Goal: Task Accomplishment & Management: Use online tool/utility

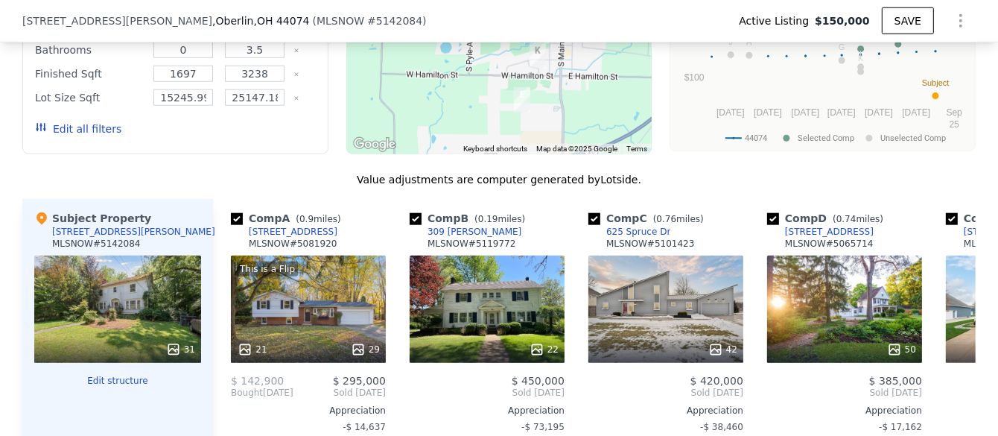
scroll to position [1558, 0]
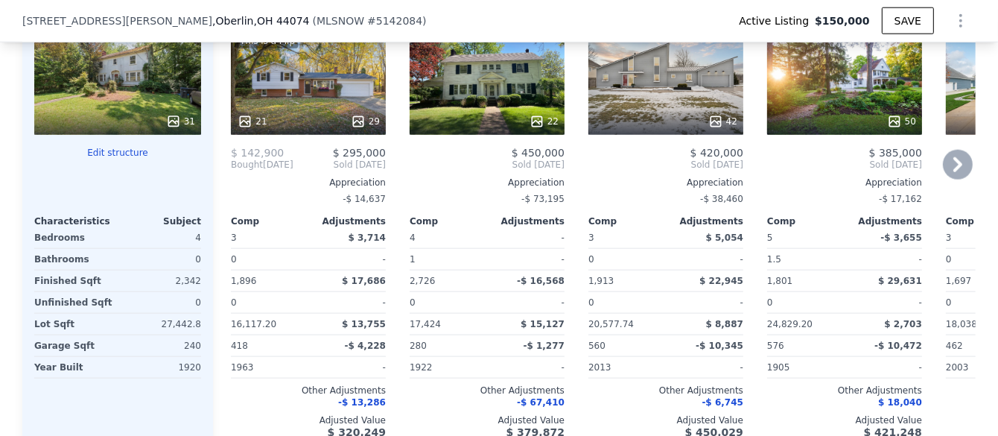
click at [953, 172] on icon at bounding box center [957, 164] width 9 height 15
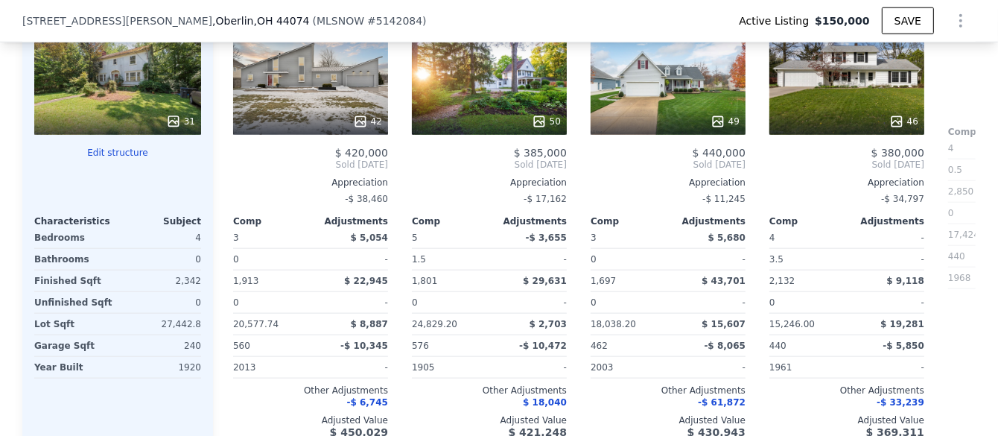
scroll to position [0, 357]
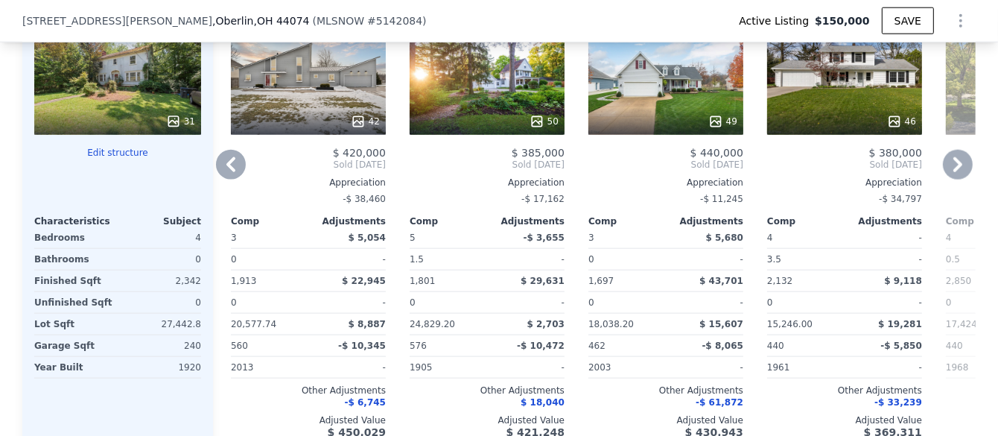
click at [949, 175] on icon at bounding box center [958, 165] width 30 height 30
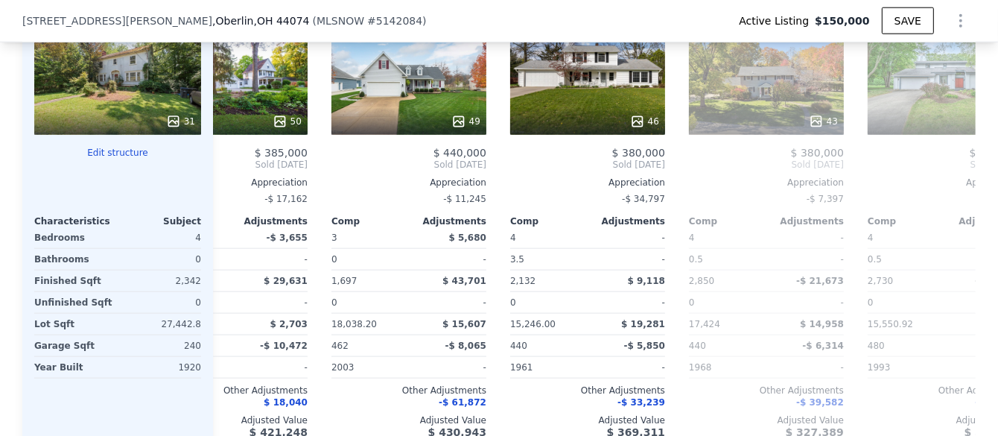
scroll to position [0, 715]
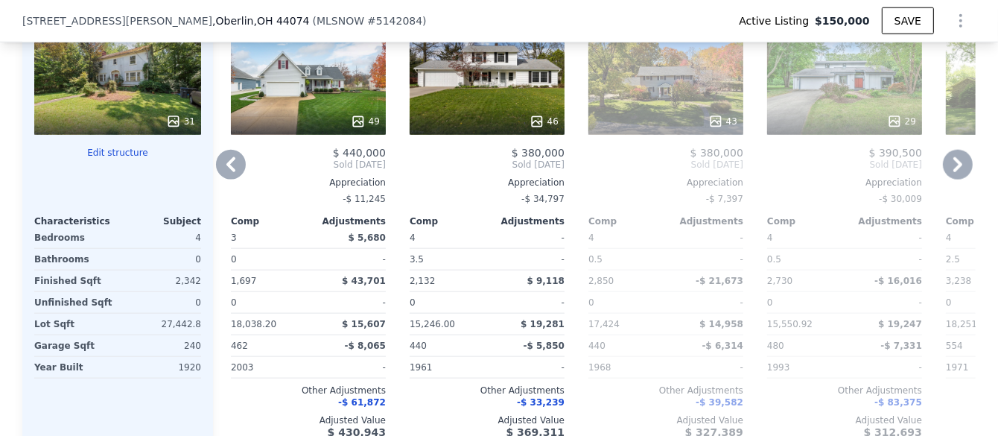
click at [225, 173] on icon at bounding box center [231, 165] width 30 height 30
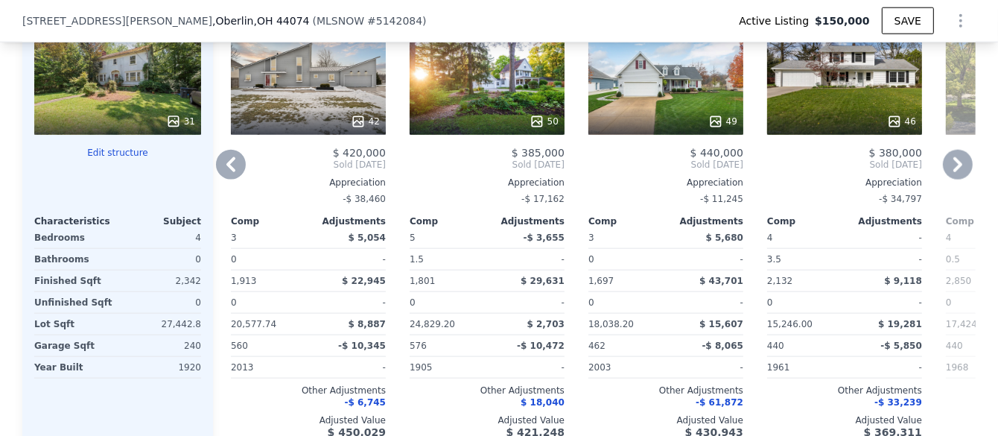
click at [225, 173] on icon at bounding box center [231, 165] width 30 height 30
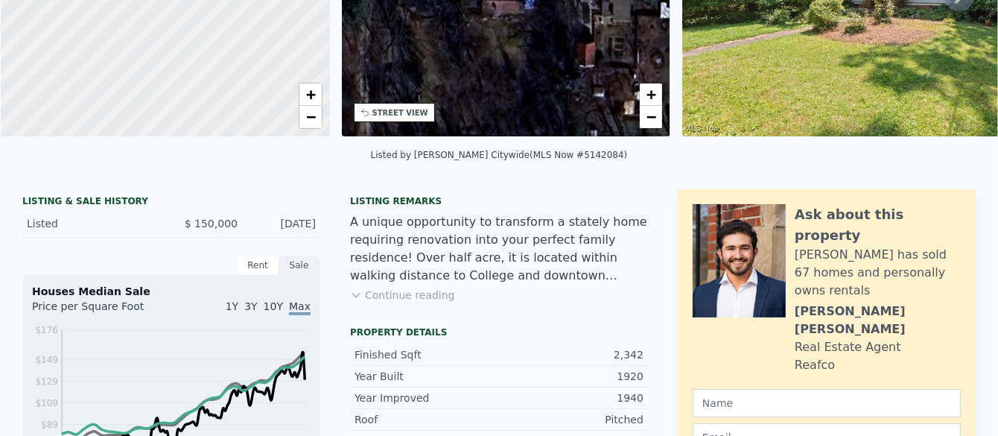
scroll to position [0, 0]
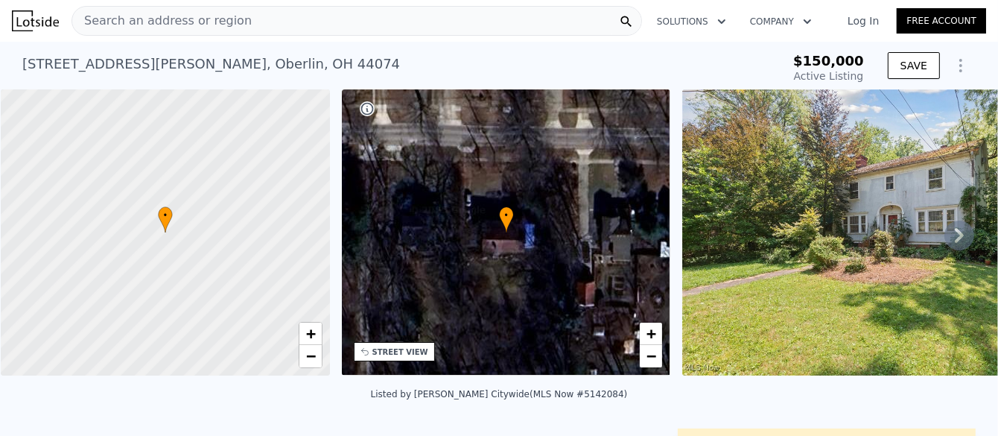
click at [698, 16] on button "Solutions" at bounding box center [691, 21] width 93 height 27
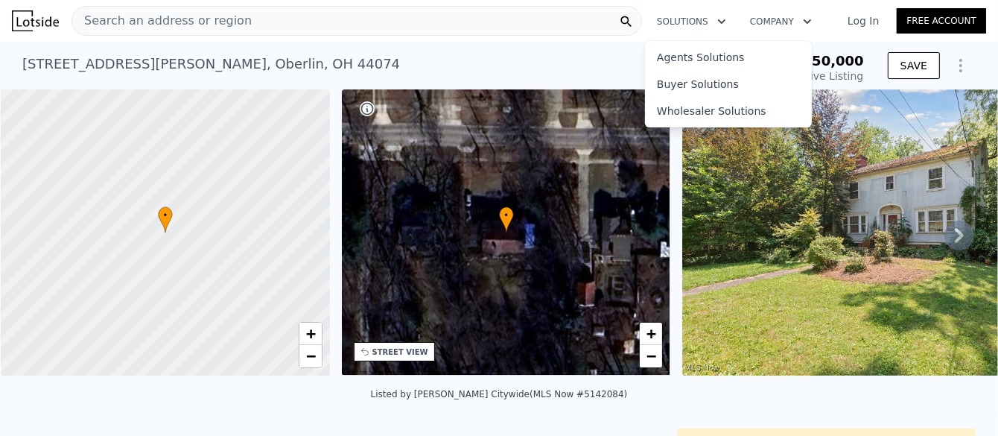
click at [785, 18] on button "Company" at bounding box center [781, 21] width 86 height 27
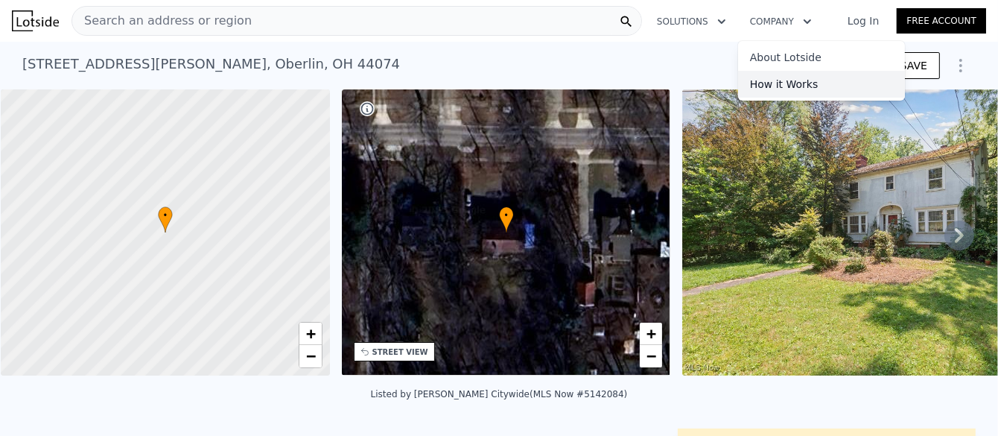
click at [770, 82] on link "How it Works" at bounding box center [821, 84] width 167 height 27
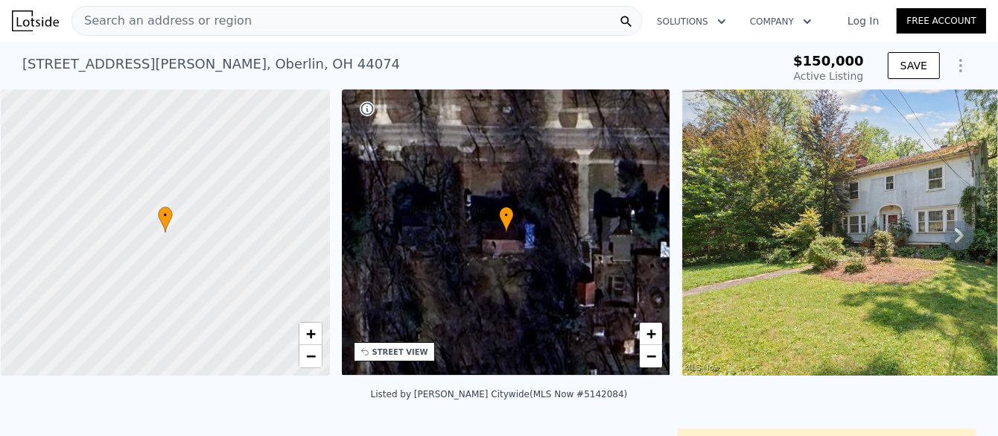
click at [960, 66] on icon "Show Options" at bounding box center [960, 66] width 1 height 12
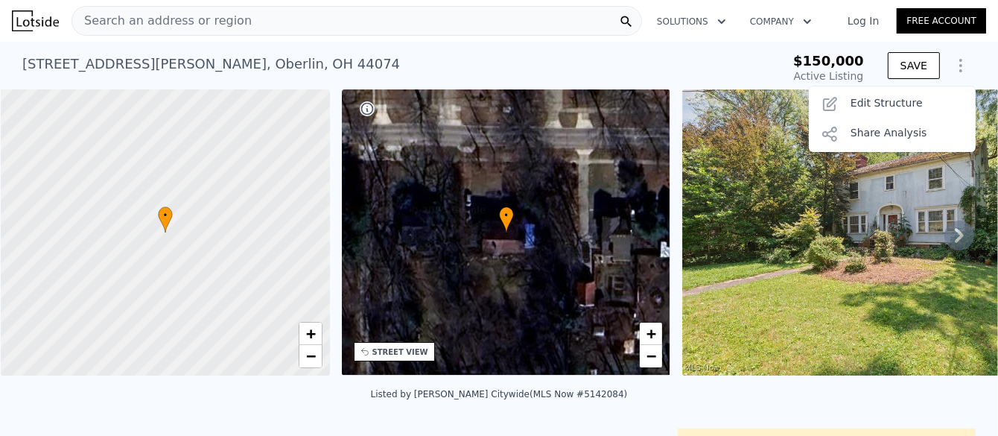
click at [960, 66] on icon "Show Options" at bounding box center [960, 66] width 1 height 12
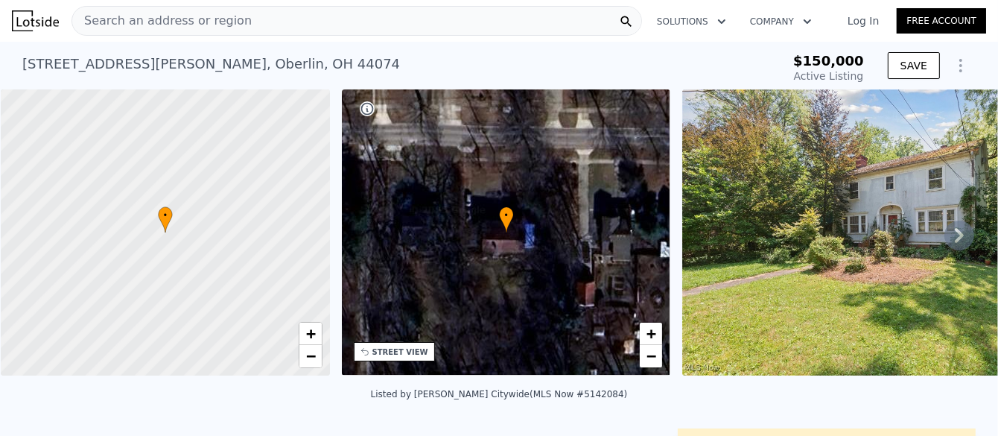
click at [939, 21] on link "Free Account" at bounding box center [940, 20] width 89 height 25
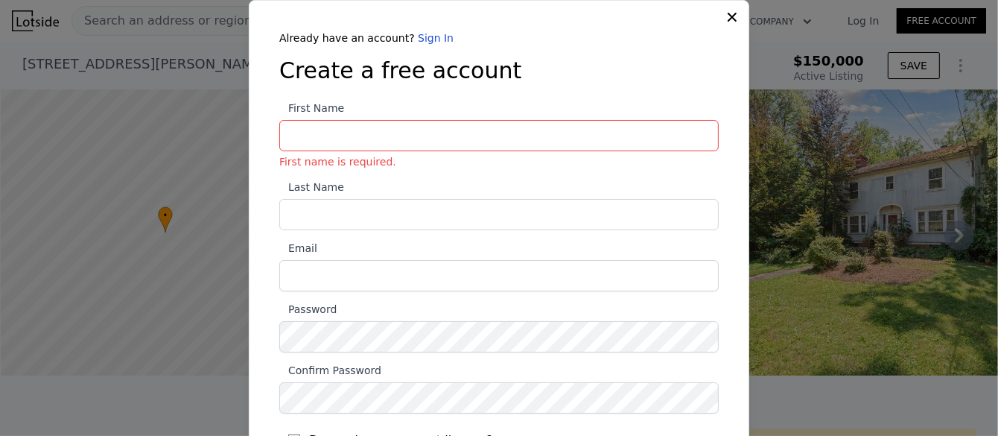
click at [765, 28] on div at bounding box center [499, 218] width 998 height 436
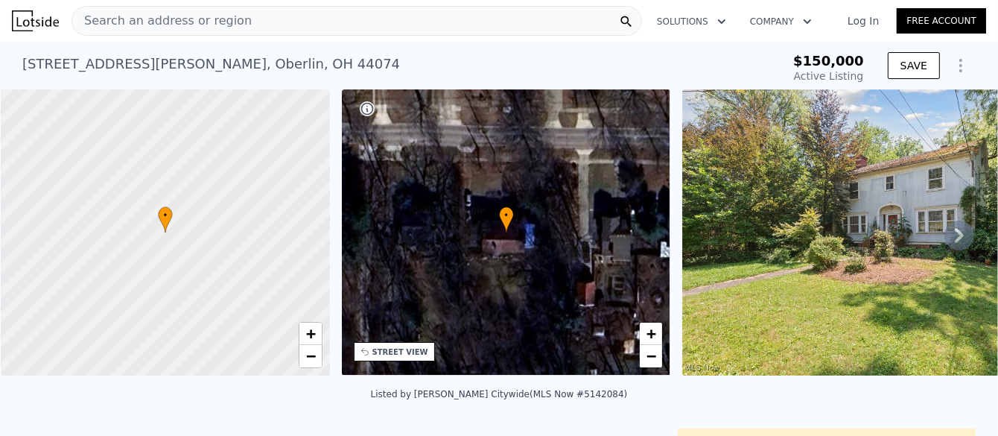
click at [854, 18] on link "Log In" at bounding box center [862, 20] width 67 height 15
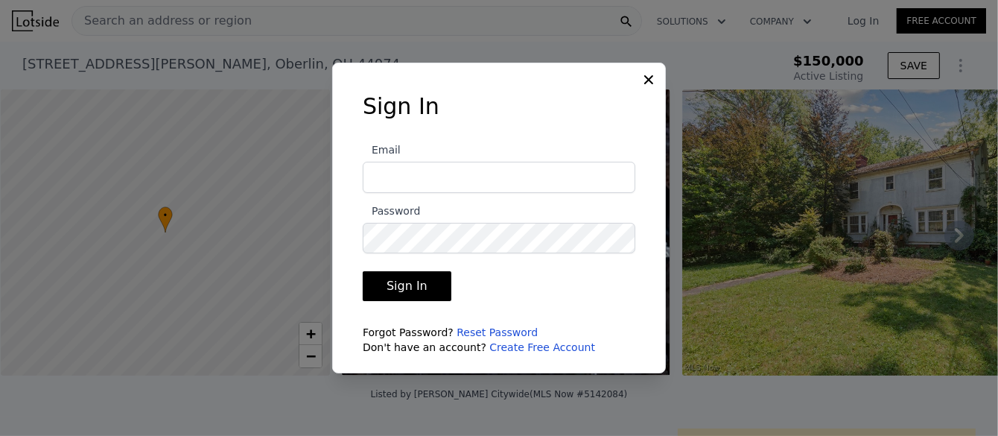
type input "sandyk67@ymail.com"
click at [402, 284] on button "Sign In" at bounding box center [407, 286] width 89 height 30
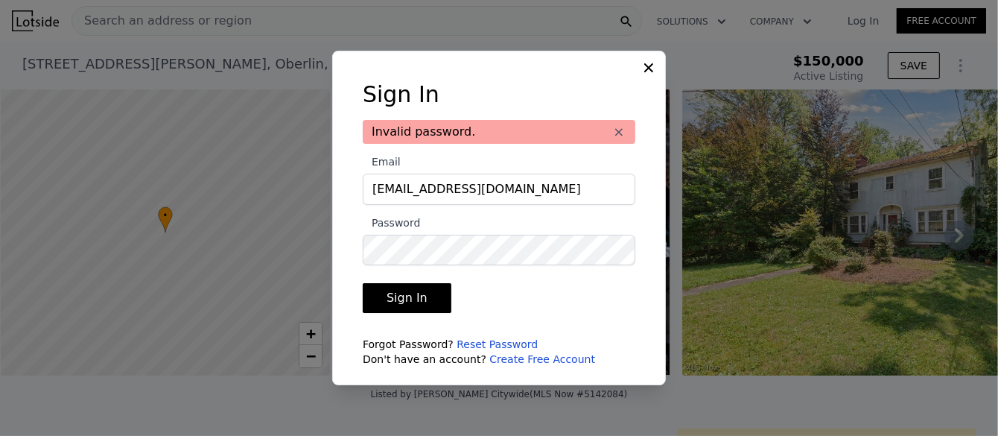
click at [644, 64] on icon at bounding box center [648, 67] width 15 height 15
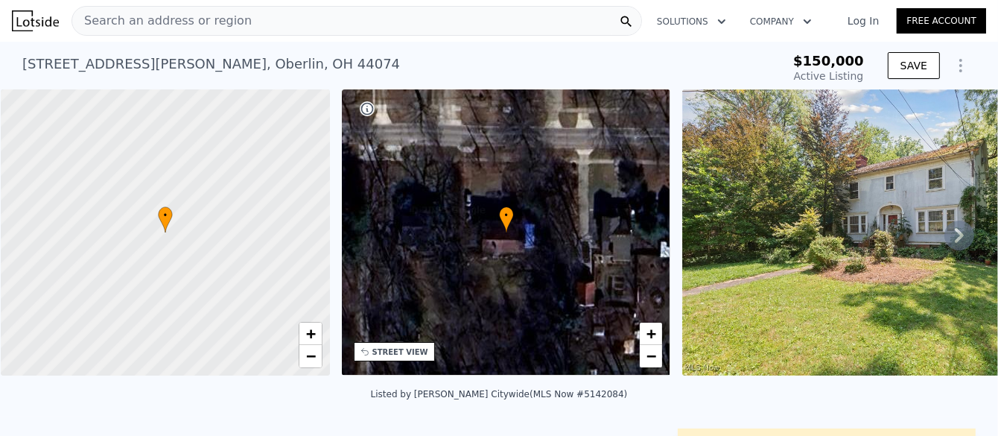
click at [864, 22] on link "Log In" at bounding box center [862, 20] width 67 height 15
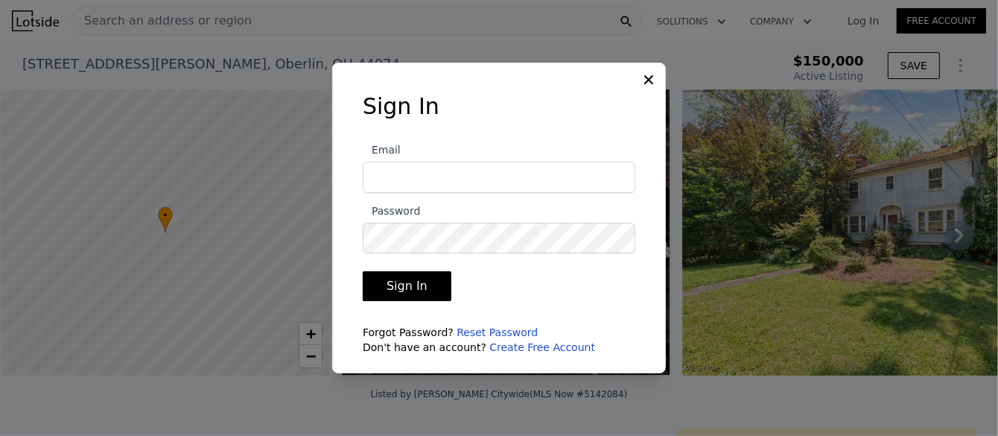
type input "sandyk67@ymail.com"
click at [480, 331] on link "Reset Password" at bounding box center [496, 332] width 81 height 12
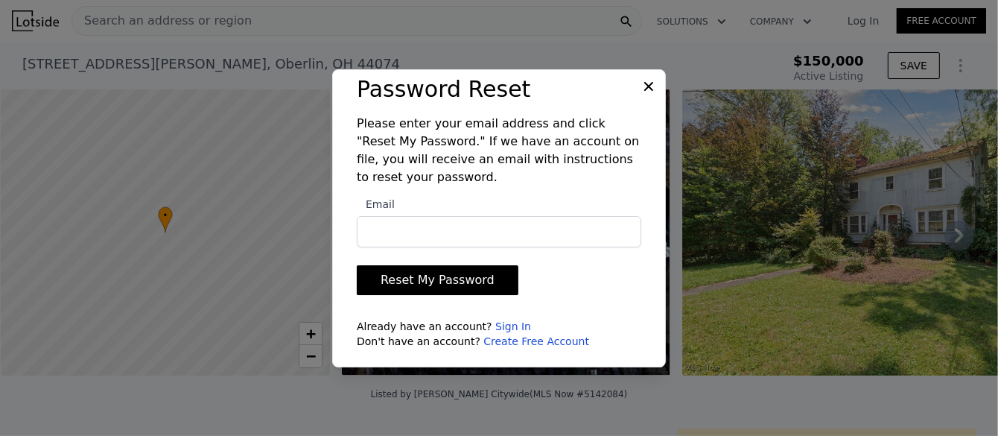
click at [396, 229] on input "Email" at bounding box center [499, 231] width 284 height 31
type input "sandyk67@ymail.com"
click at [430, 279] on button "Reset My Password" at bounding box center [438, 280] width 162 height 30
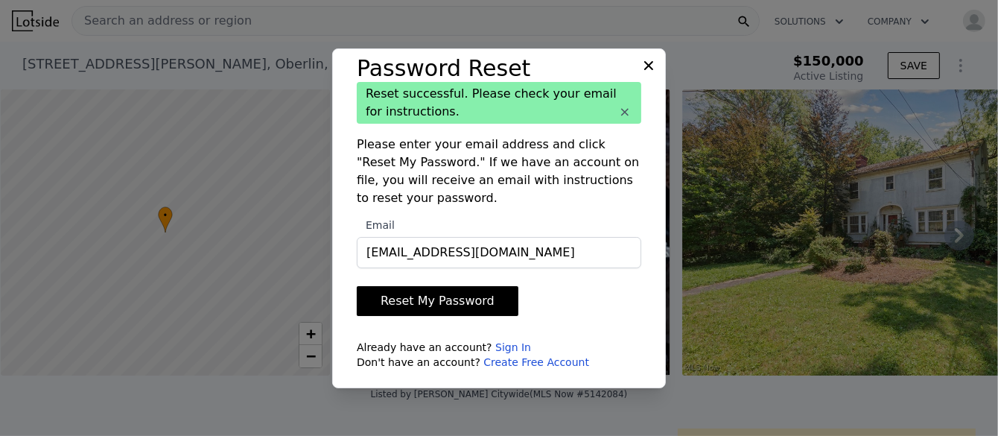
click at [651, 63] on icon at bounding box center [648, 64] width 9 height 9
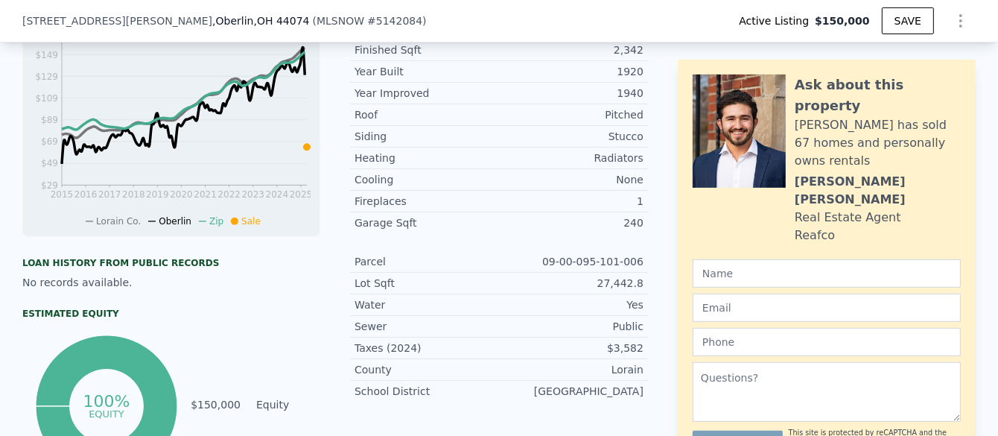
scroll to position [739, 0]
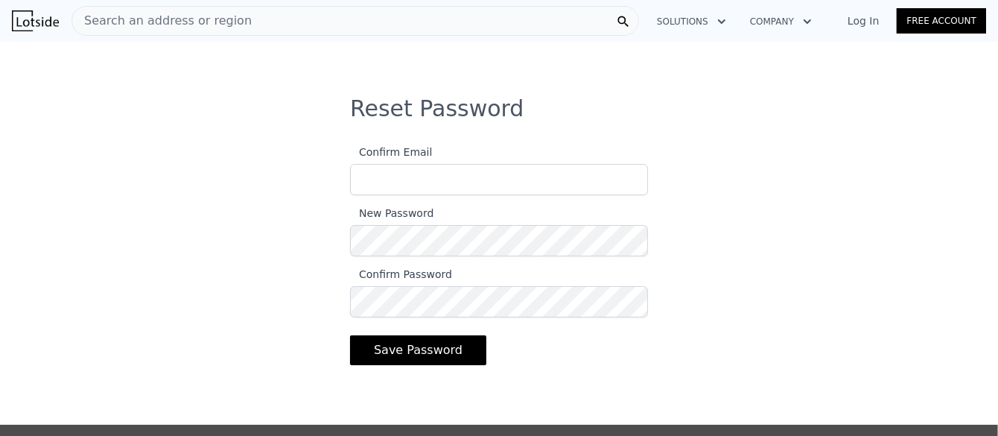
click at [363, 179] on input "Confirm Email" at bounding box center [499, 179] width 298 height 31
type input "sandyk67@ymail.com"
click at [378, 351] on button "Save Password" at bounding box center [418, 350] width 136 height 30
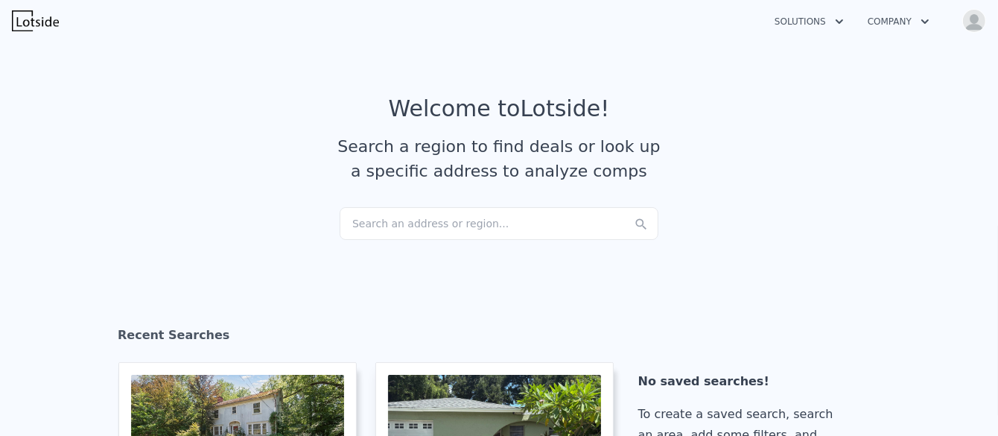
checkbox input "true"
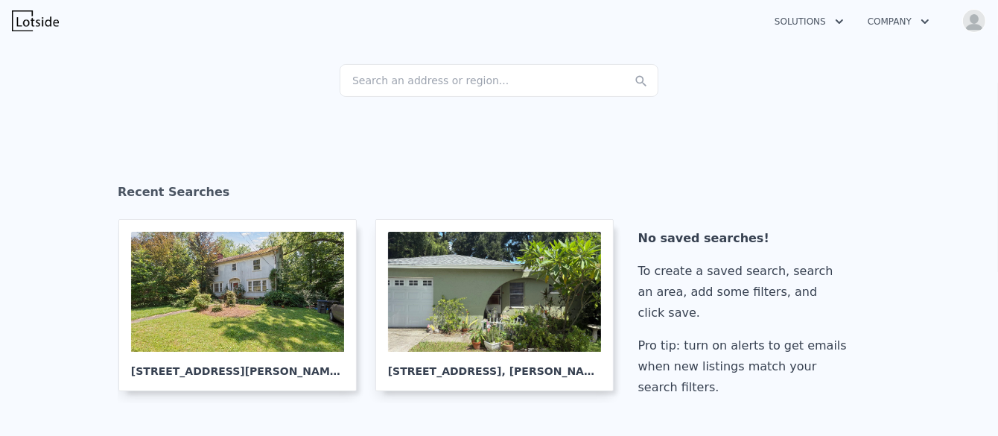
scroll to position [149, 0]
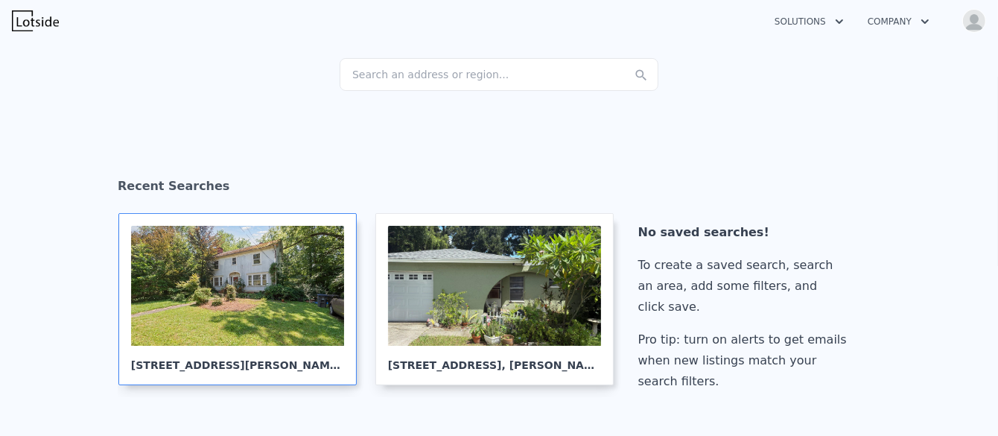
click at [224, 359] on div "257 Morgan St , Oberlin , OH 44074" at bounding box center [237, 358] width 213 height 27
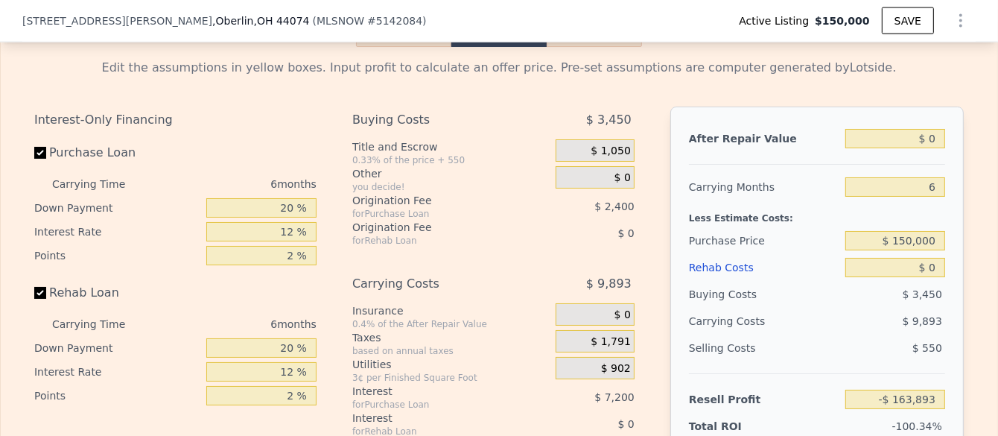
scroll to position [2079, 0]
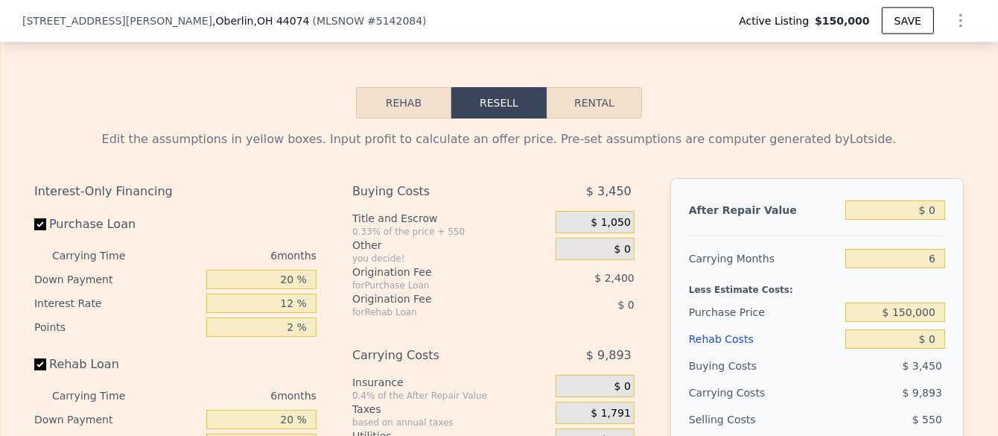
click at [395, 118] on button "Rehab" at bounding box center [403, 102] width 95 height 31
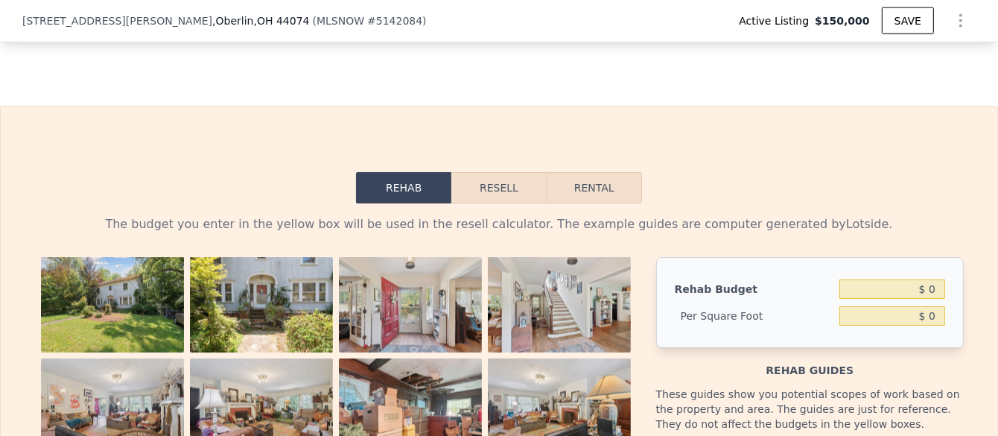
scroll to position [2154, 0]
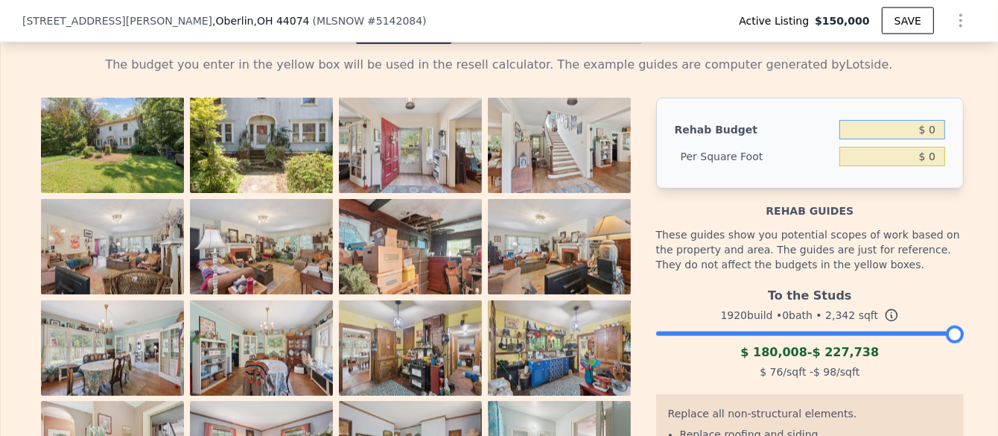
click at [929, 139] on input "$ 0" at bounding box center [892, 129] width 106 height 19
type input "$ 0"
type input "$ 100,000"
type input "$ 42.70"
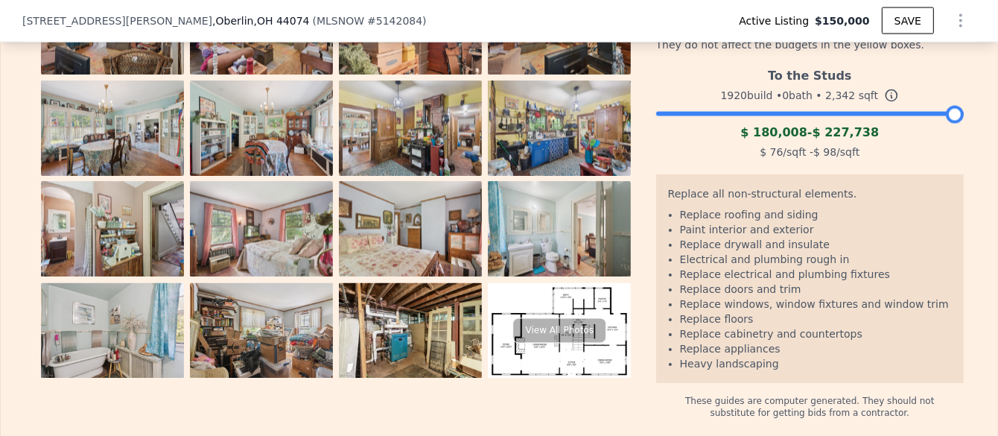
scroll to position [2377, 0]
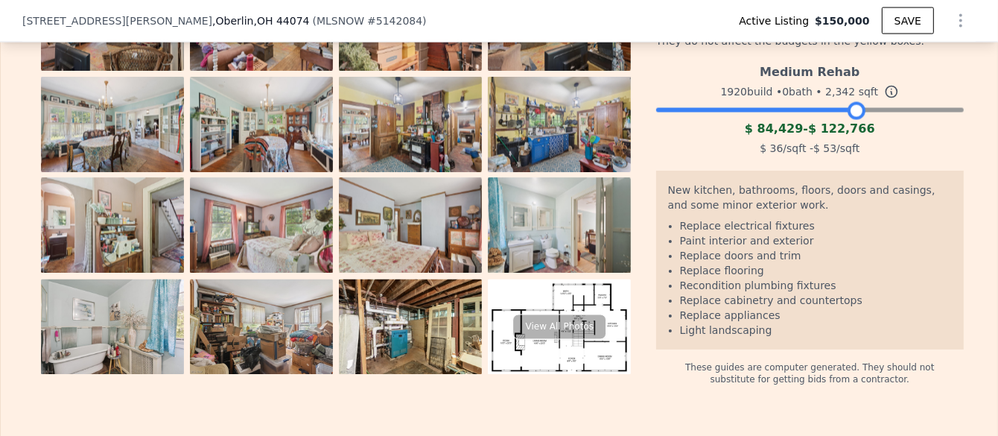
drag, startPoint x: 951, startPoint y: 133, endPoint x: 852, endPoint y: 128, distance: 99.2
click at [852, 120] on div at bounding box center [856, 111] width 18 height 18
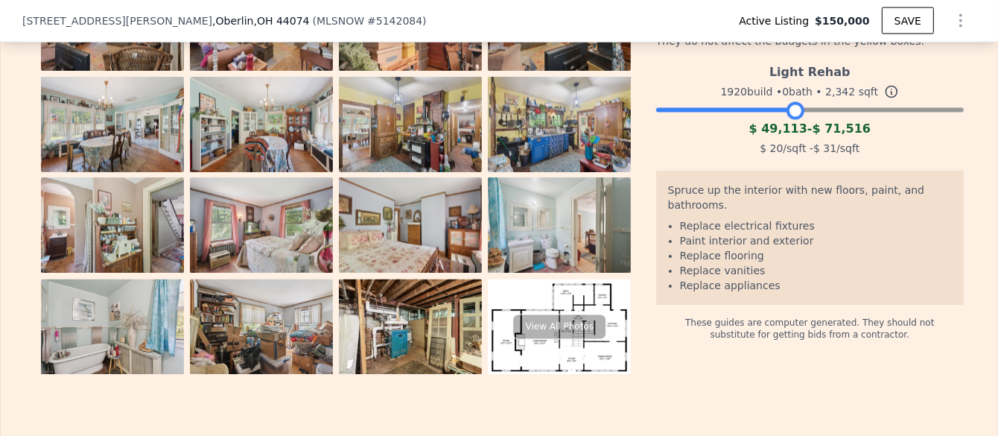
drag, startPoint x: 851, startPoint y: 133, endPoint x: 791, endPoint y: 137, distance: 60.5
click at [791, 120] on div at bounding box center [795, 111] width 18 height 18
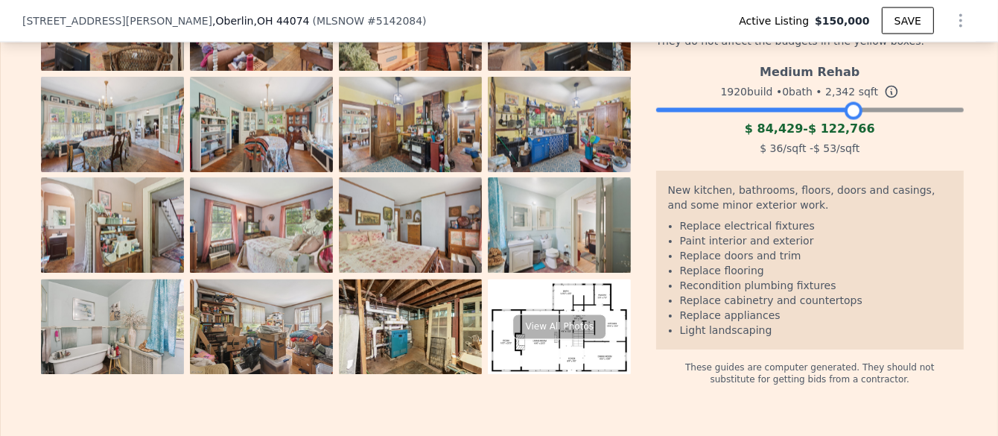
drag, startPoint x: 787, startPoint y: 132, endPoint x: 845, endPoint y: 131, distance: 58.1
click at [845, 120] on div at bounding box center [853, 111] width 18 height 18
drag, startPoint x: 849, startPoint y: 131, endPoint x: 867, endPoint y: 130, distance: 17.9
click at [867, 120] on div at bounding box center [871, 111] width 18 height 18
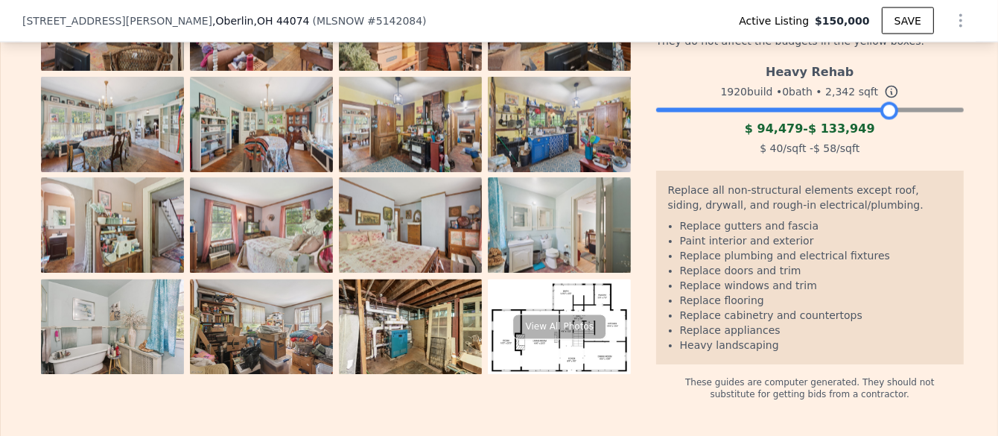
drag, startPoint x: 869, startPoint y: 130, endPoint x: 888, endPoint y: 126, distance: 19.9
click at [887, 120] on div at bounding box center [889, 111] width 18 height 18
drag, startPoint x: 891, startPoint y: 126, endPoint x: 906, endPoint y: 129, distance: 15.2
click at [906, 120] on div at bounding box center [904, 111] width 18 height 18
drag, startPoint x: 896, startPoint y: 131, endPoint x: 925, endPoint y: 132, distance: 29.0
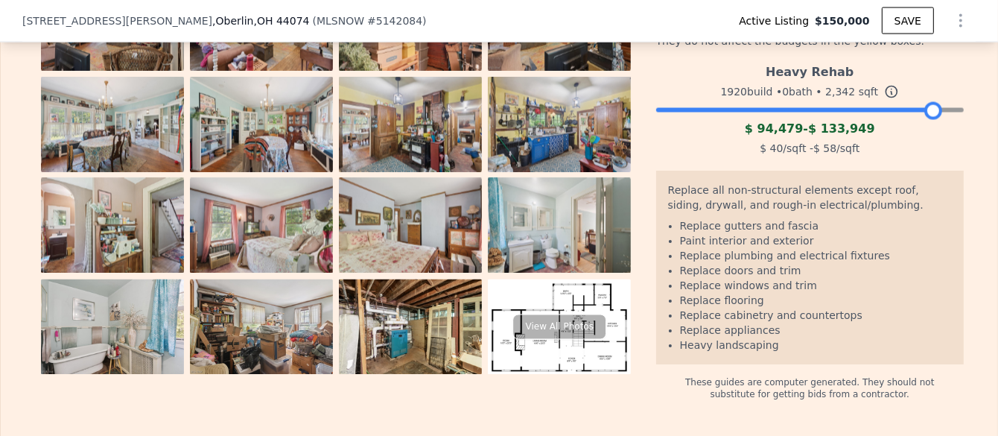
click at [925, 120] on div at bounding box center [933, 111] width 18 height 18
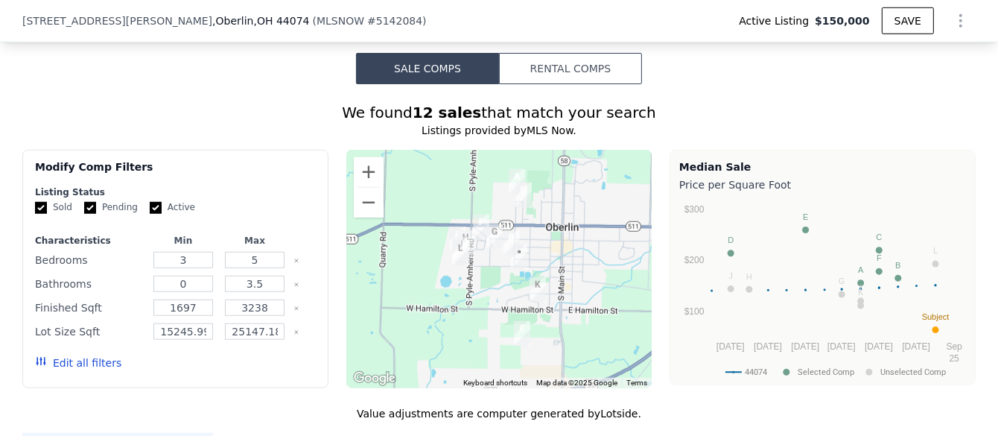
scroll to position [1112, 0]
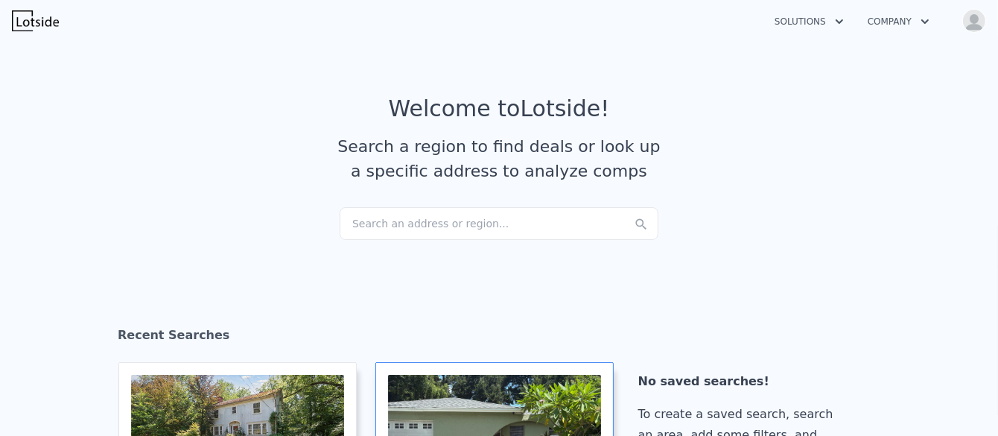
scroll to position [223, 0]
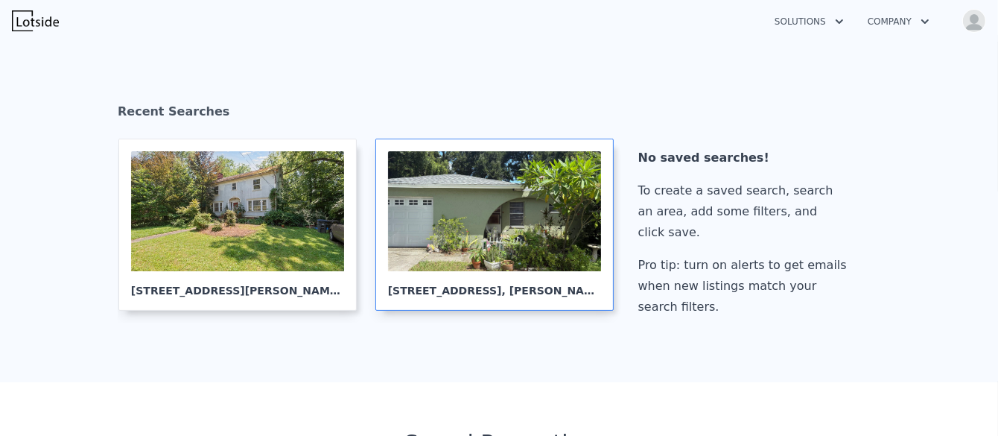
click at [444, 244] on div at bounding box center [494, 211] width 213 height 120
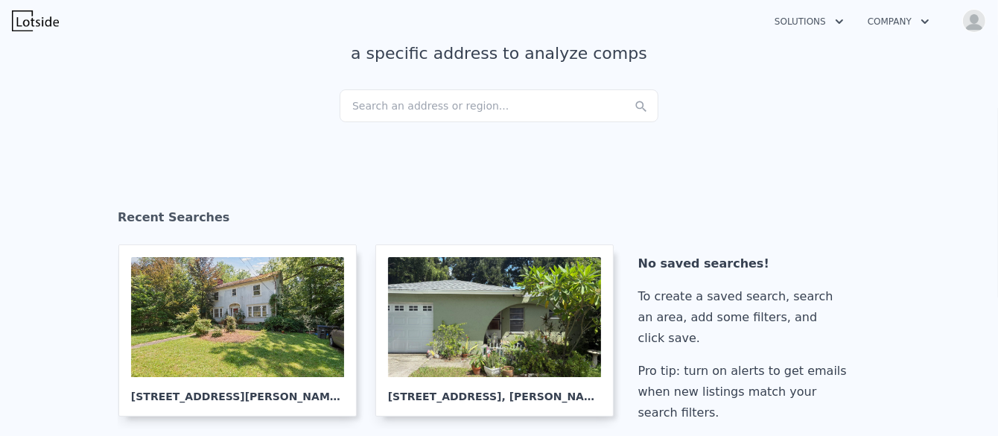
scroll to position [74, 0]
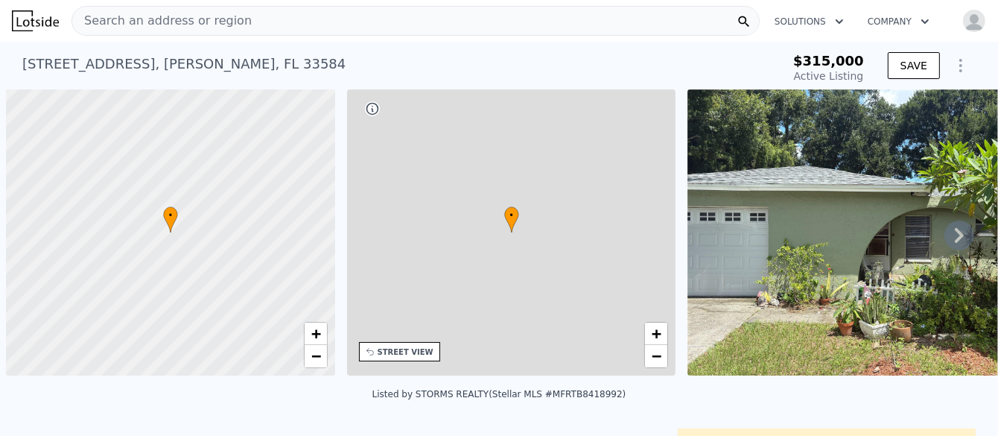
scroll to position [0, 5]
